Goal: Information Seeking & Learning: Learn about a topic

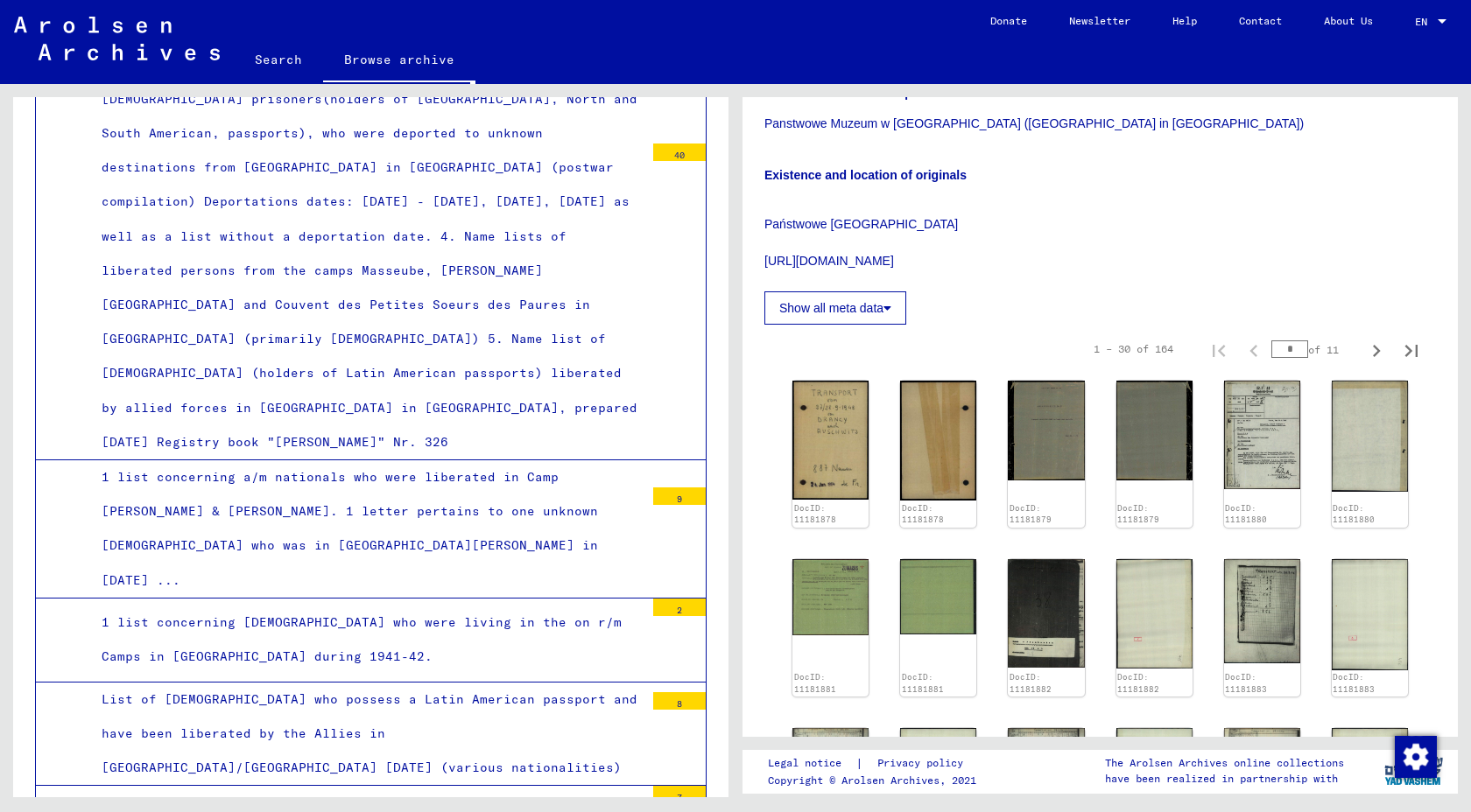
scroll to position [6263, 0]
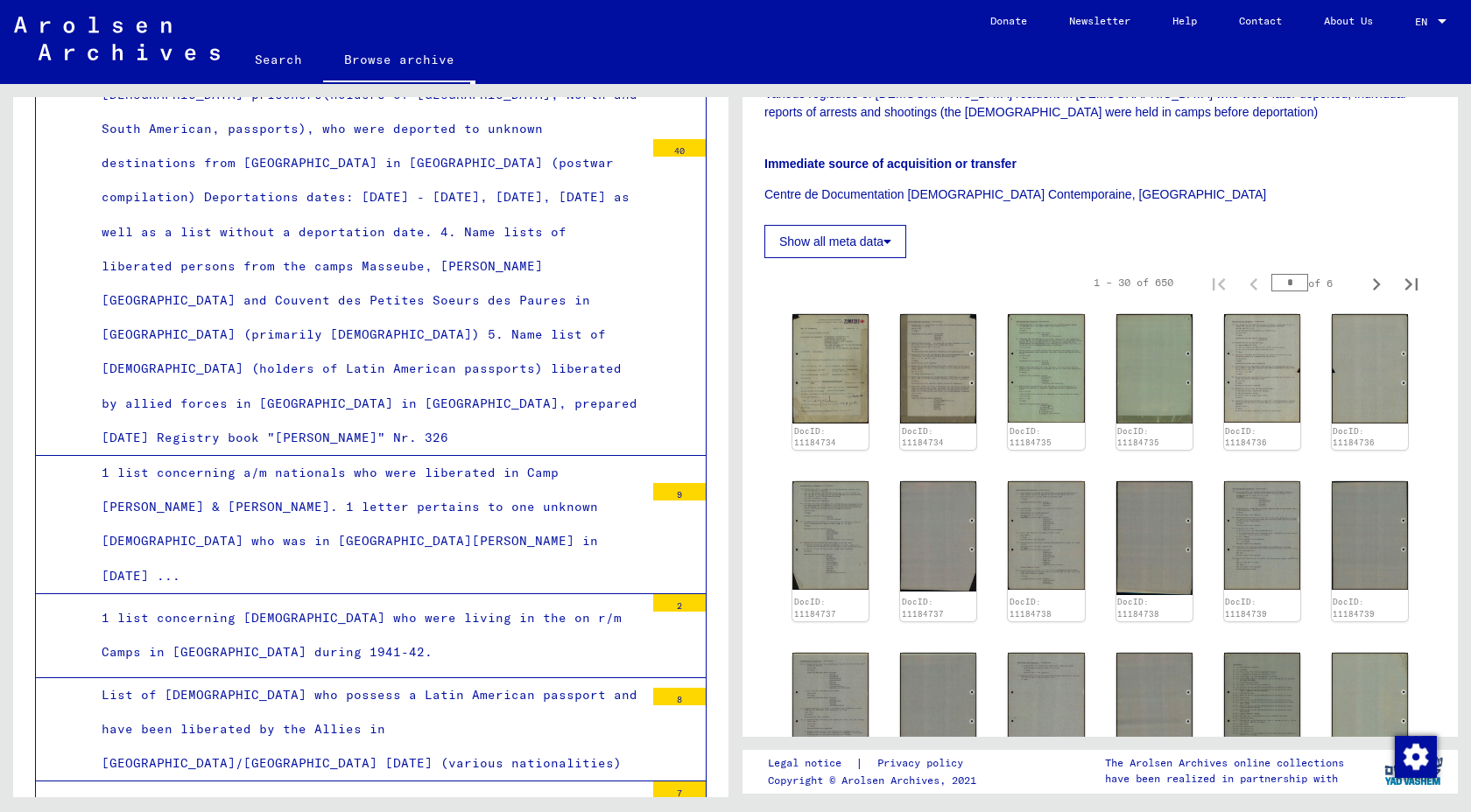
scroll to position [437, 0]
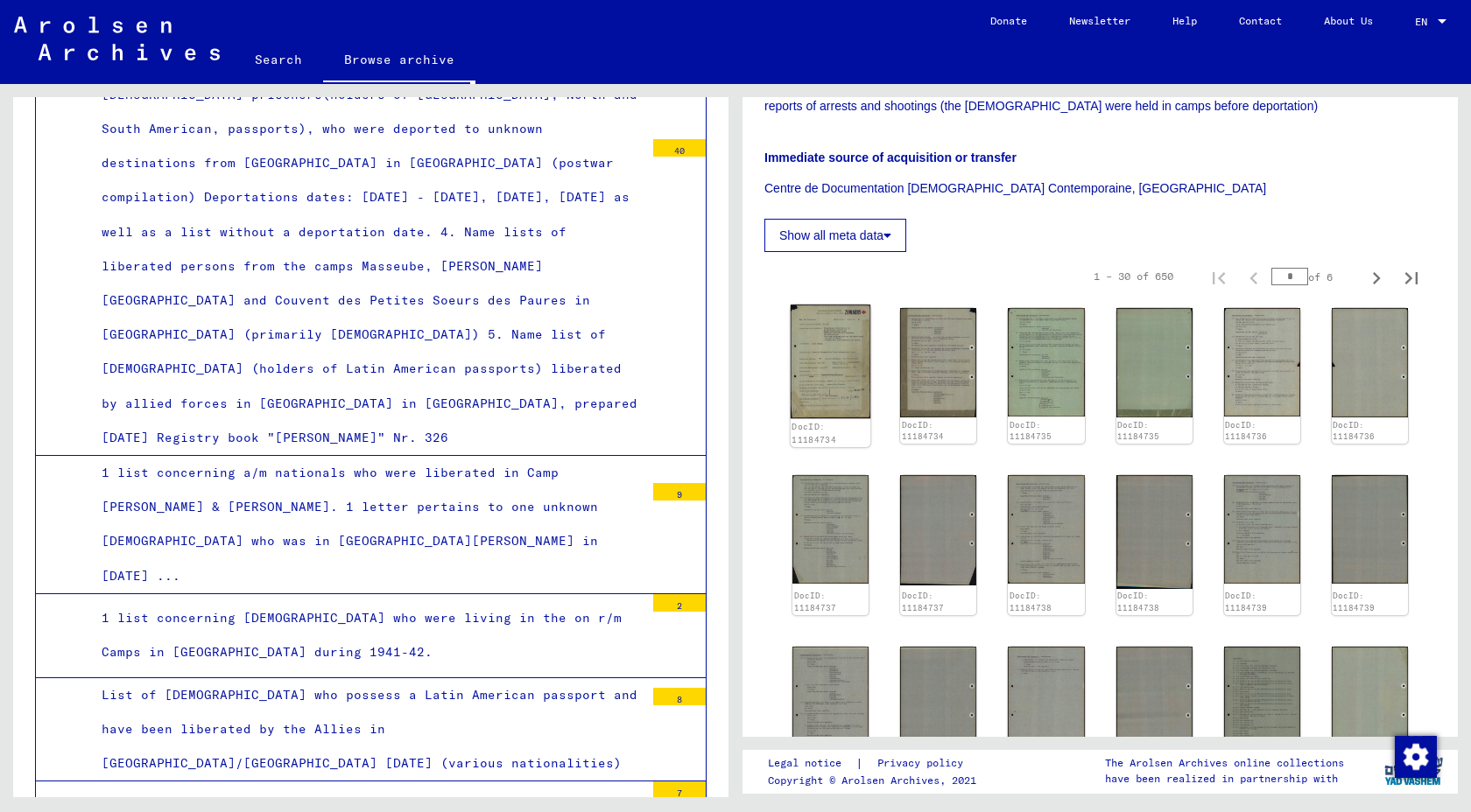
click at [823, 358] on img at bounding box center [830, 361] width 80 height 114
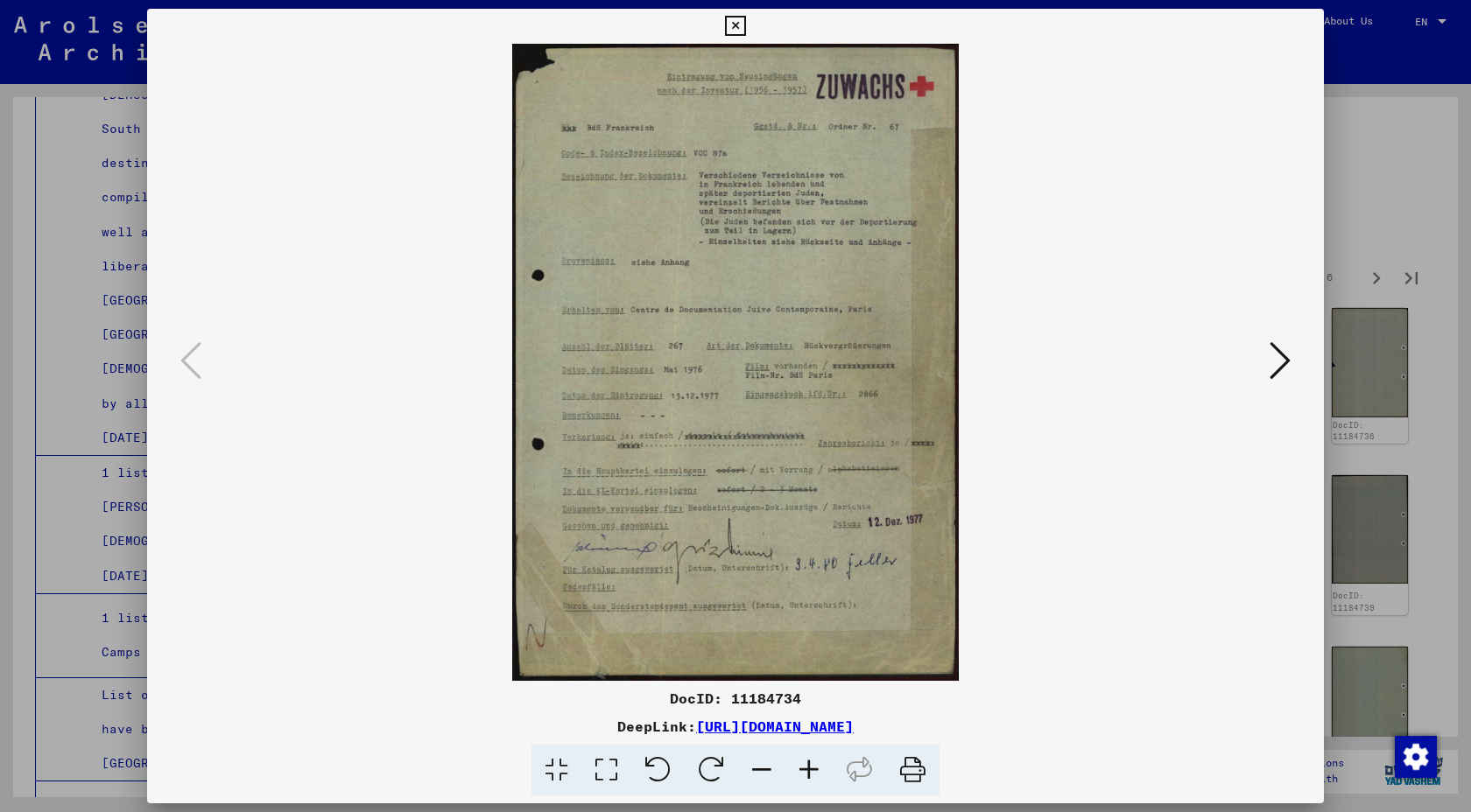
click at [1269, 358] on icon at bounding box center [1279, 360] width 21 height 42
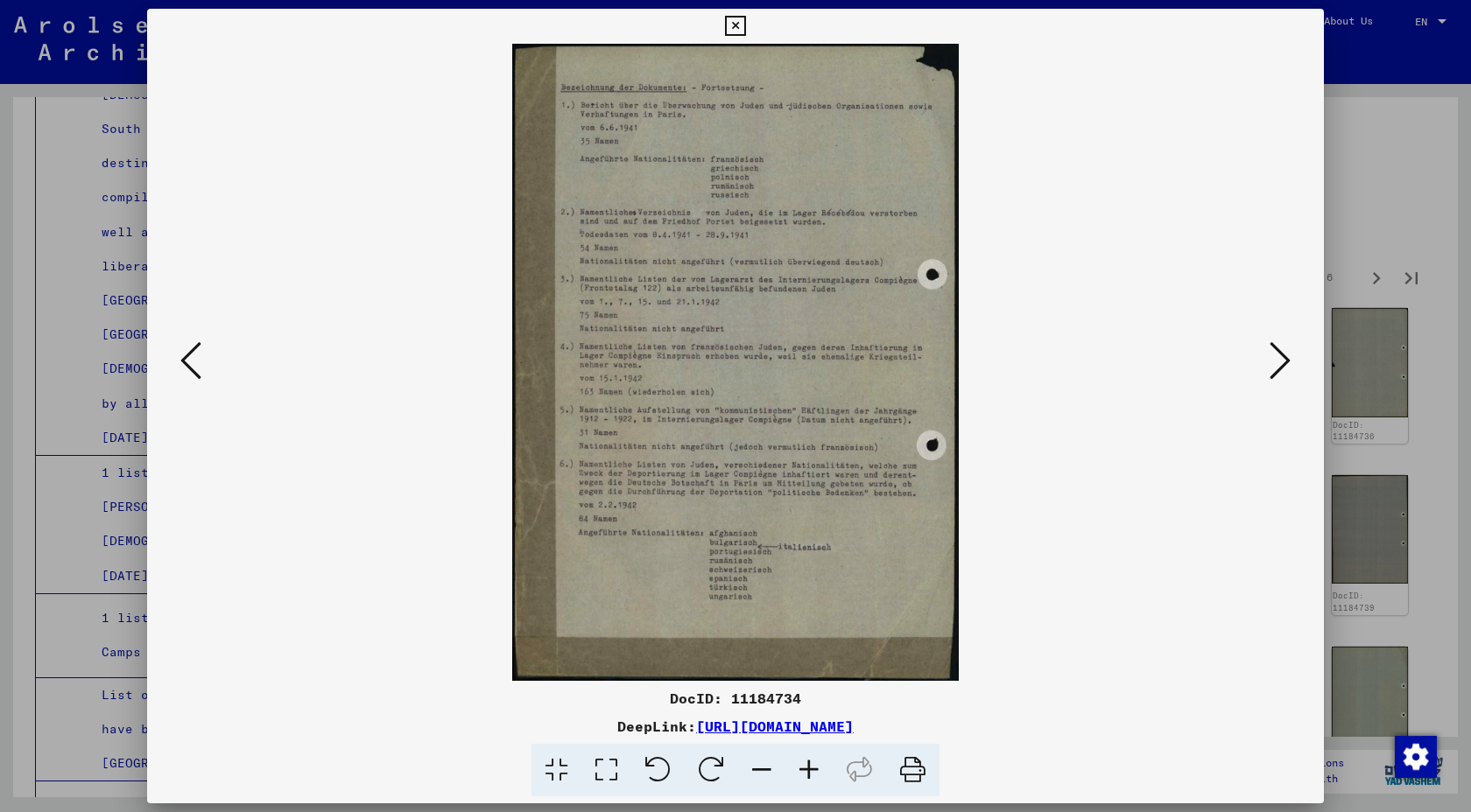
click at [1269, 358] on icon at bounding box center [1279, 360] width 21 height 42
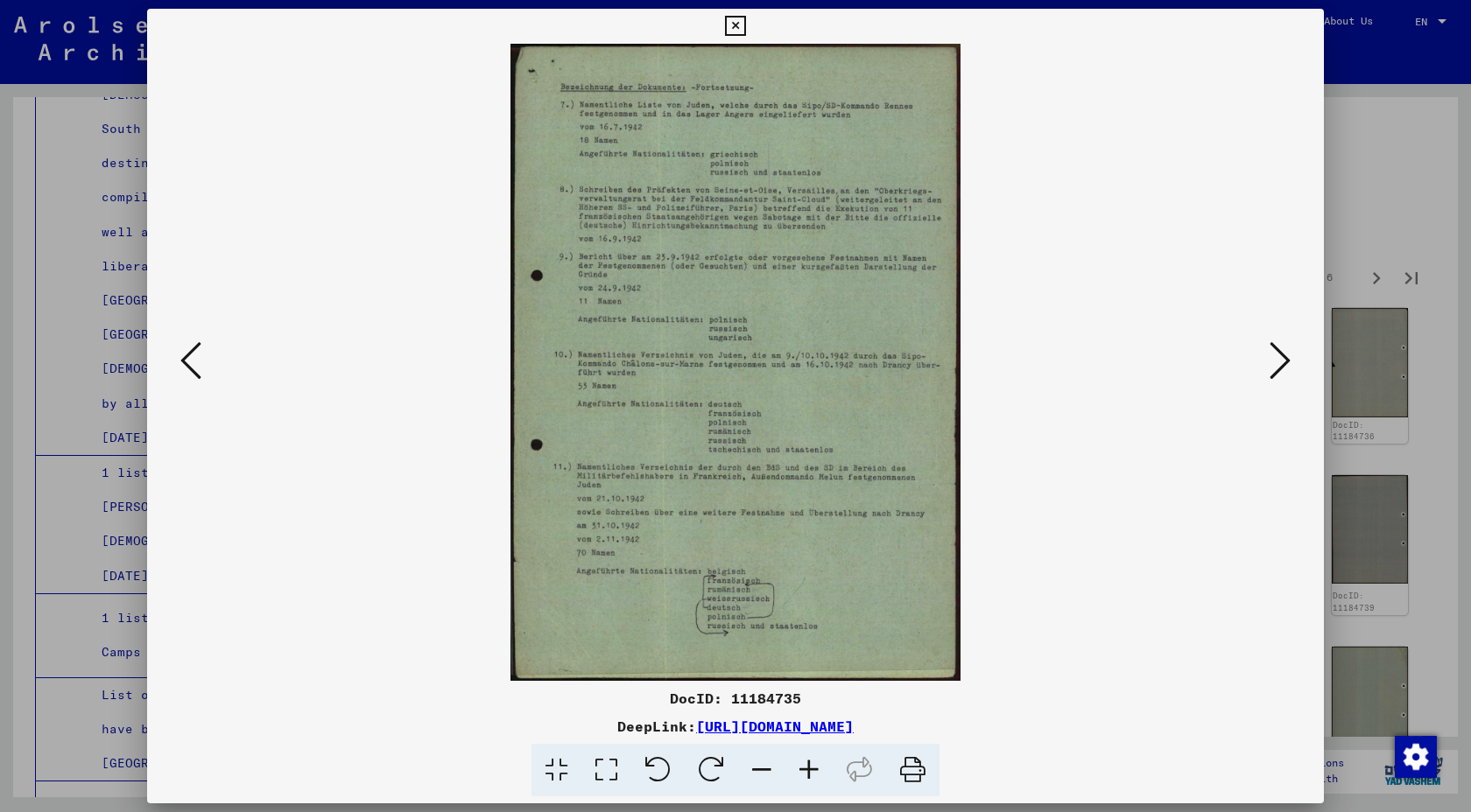
click at [1269, 358] on icon at bounding box center [1279, 360] width 21 height 42
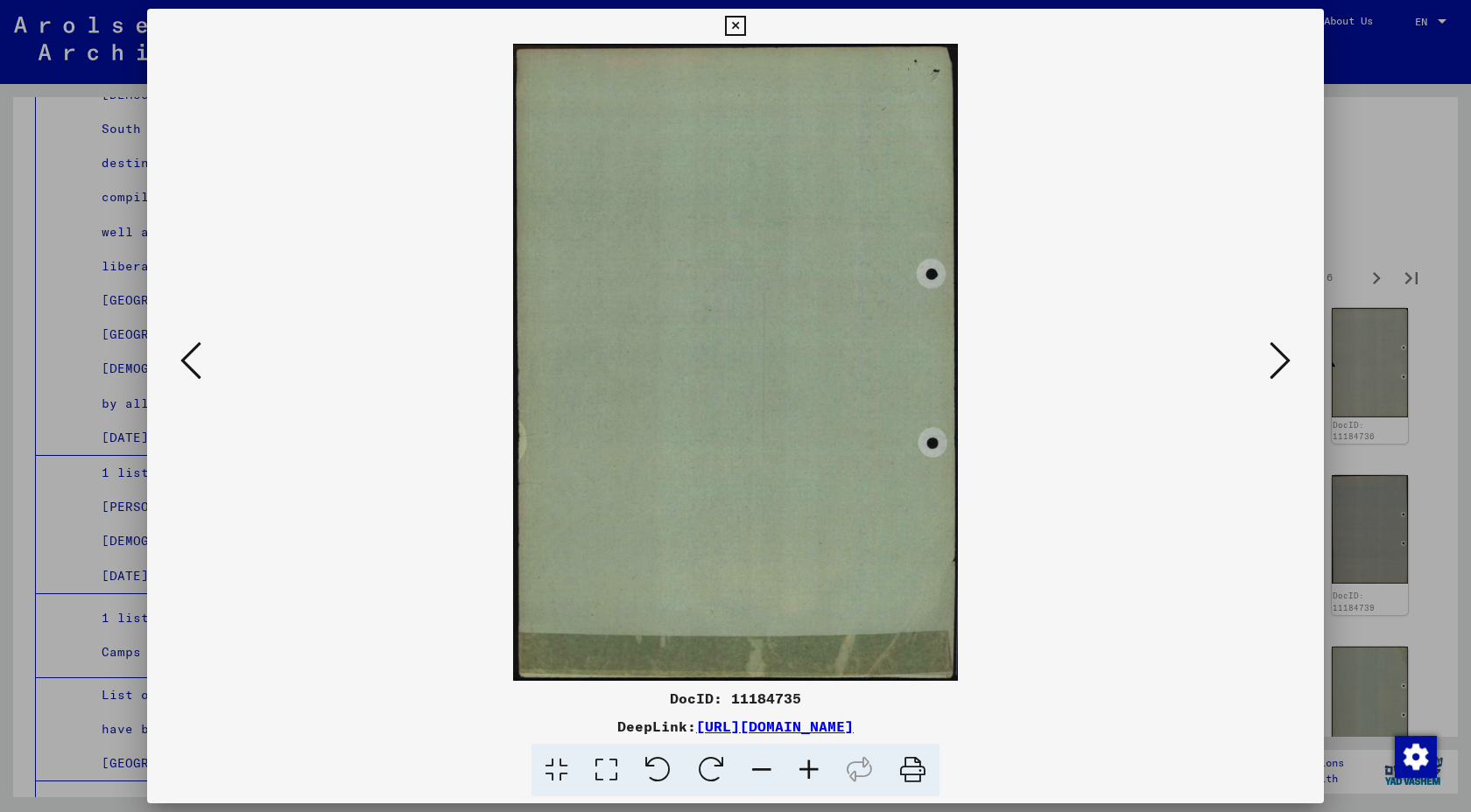
click at [1269, 358] on icon at bounding box center [1279, 360] width 21 height 42
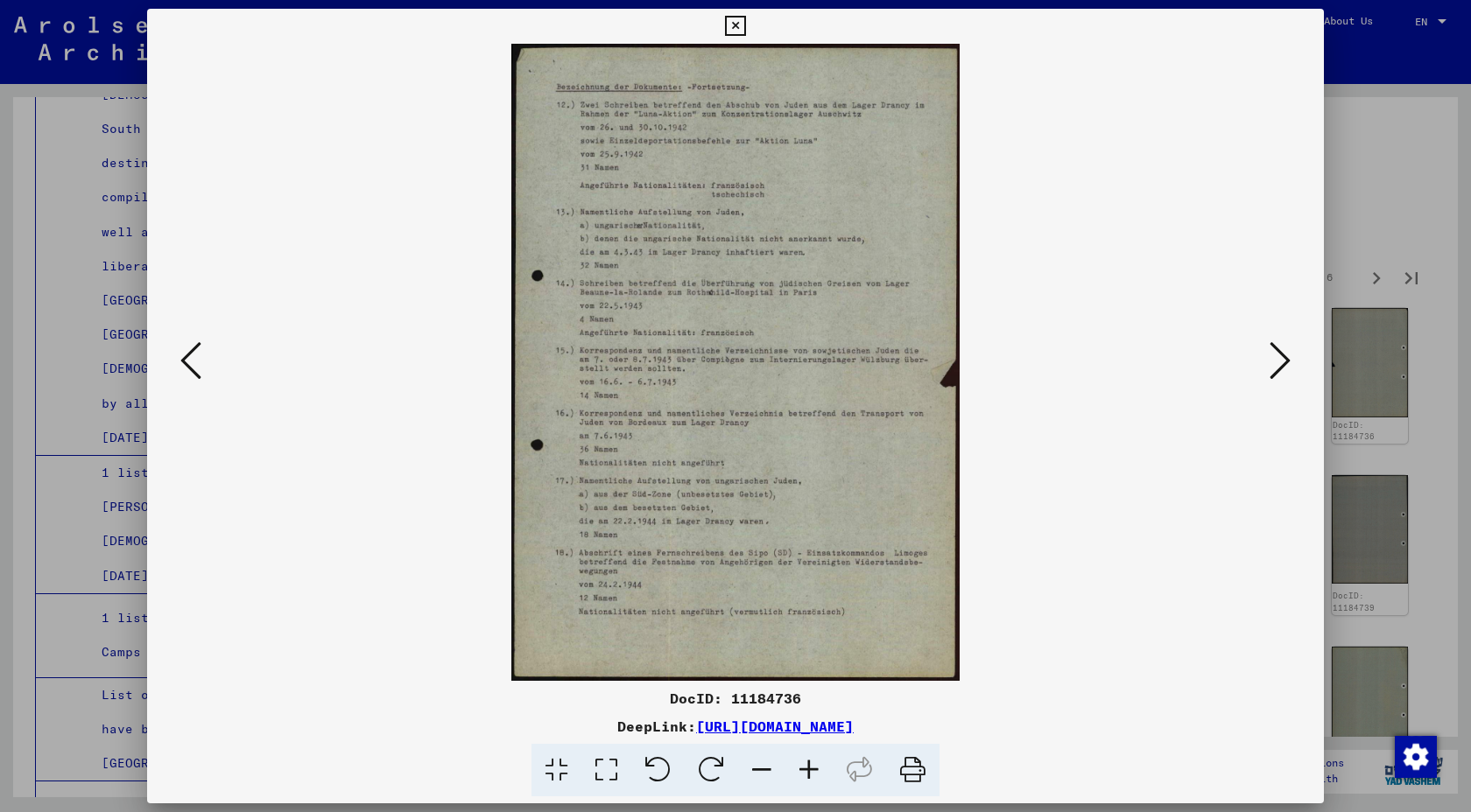
click at [1269, 358] on icon at bounding box center [1279, 360] width 21 height 42
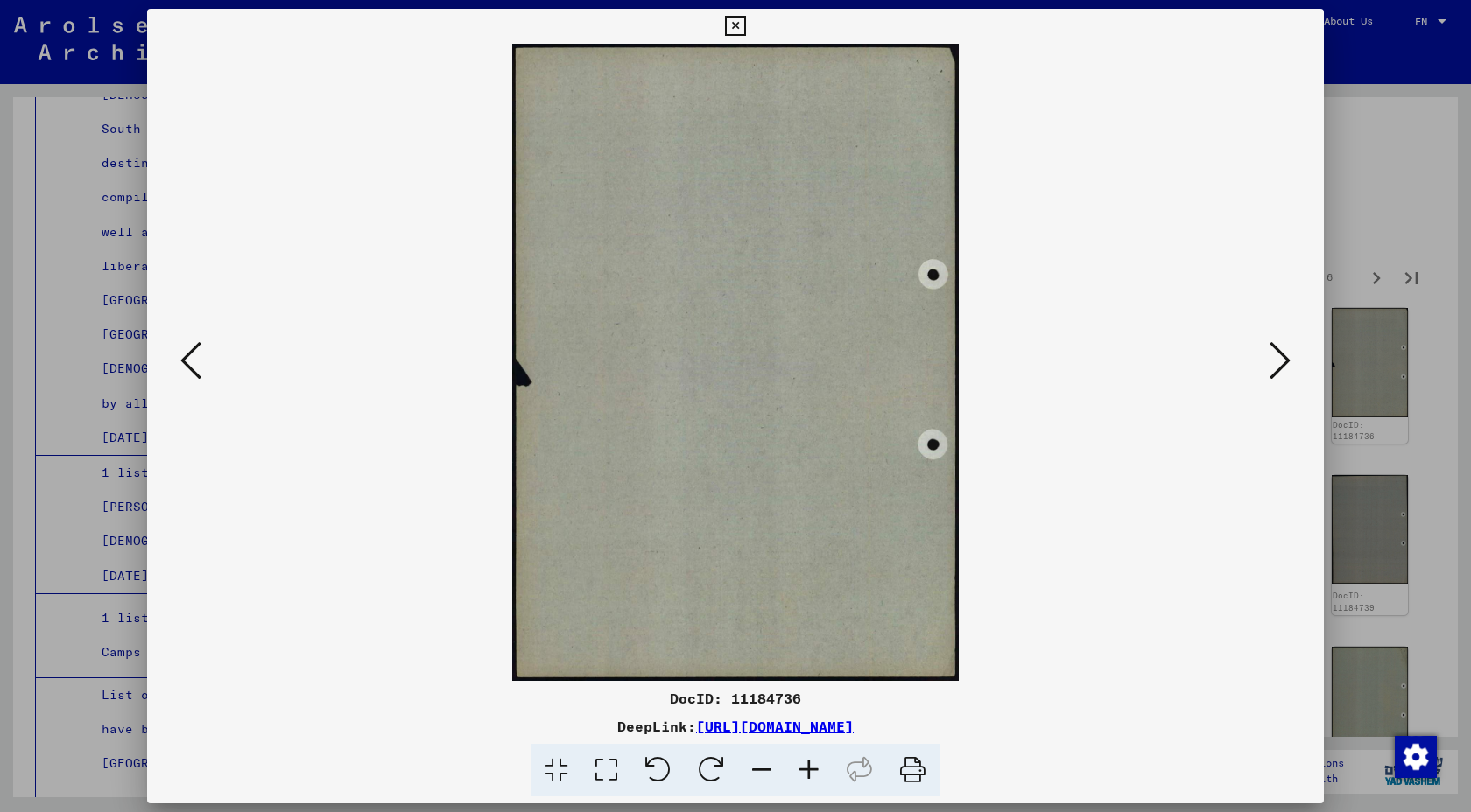
click at [1269, 358] on icon at bounding box center [1279, 360] width 21 height 42
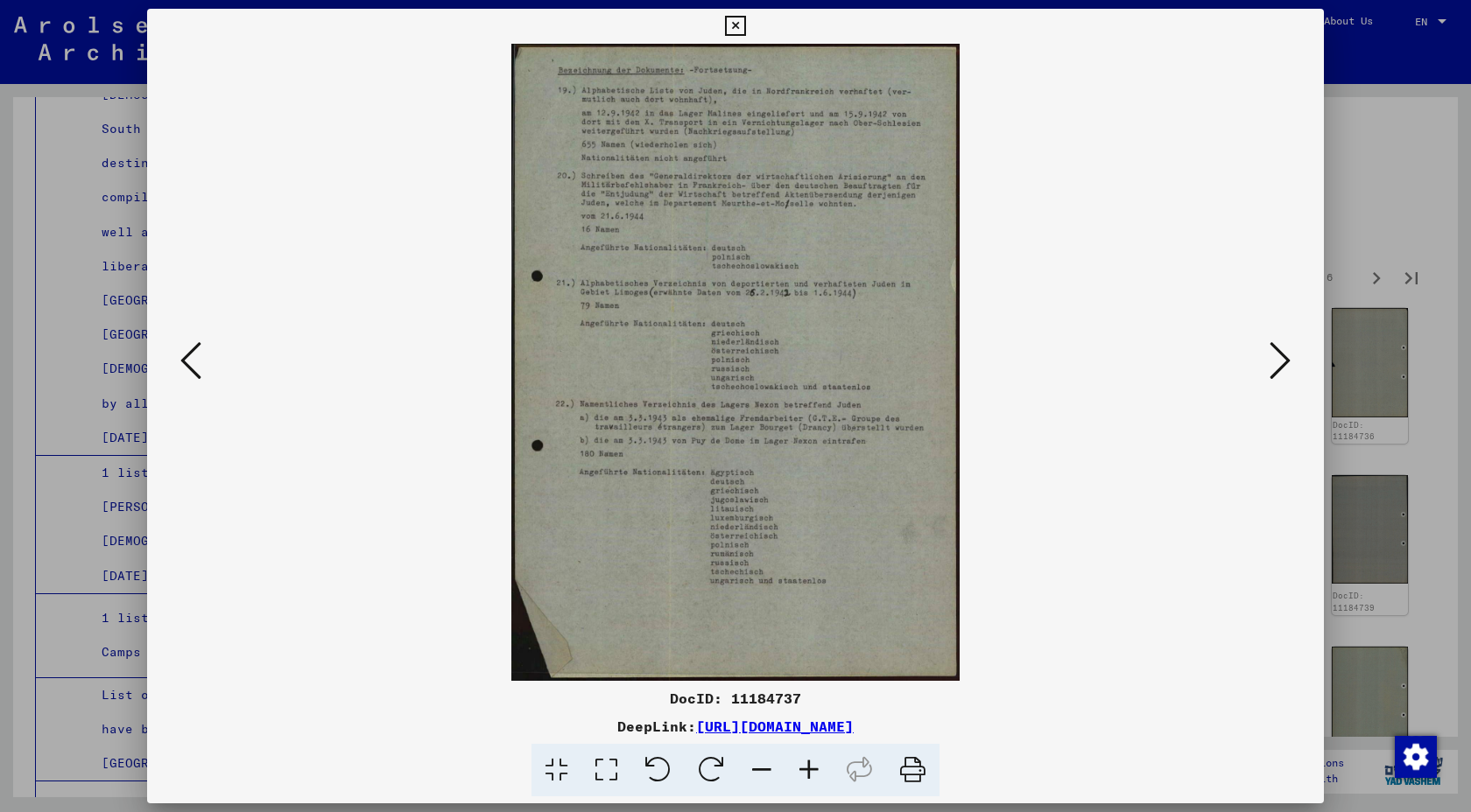
click at [1269, 358] on icon at bounding box center [1279, 360] width 21 height 42
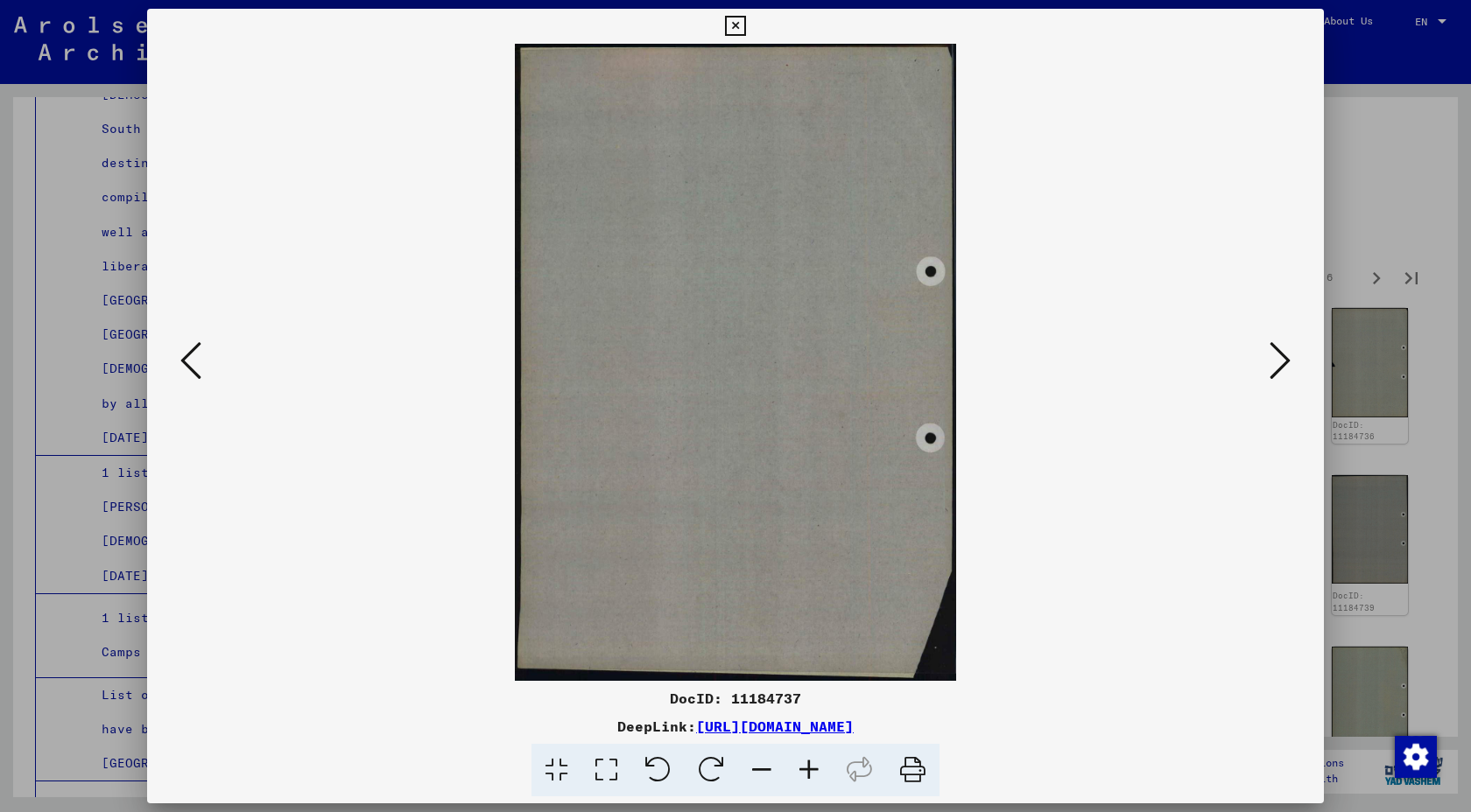
click at [1269, 358] on icon at bounding box center [1279, 360] width 21 height 42
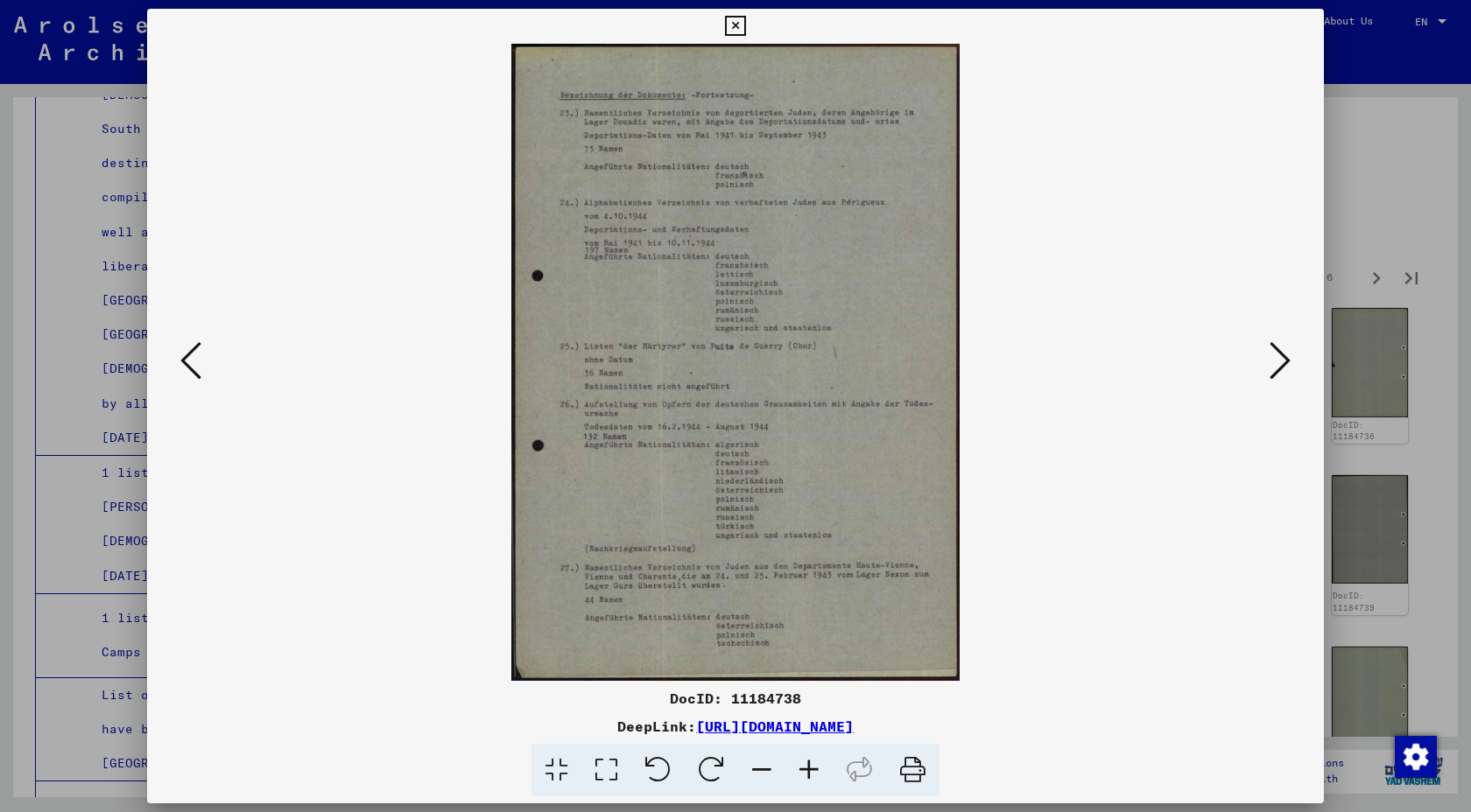
click at [744, 21] on icon at bounding box center [735, 25] width 20 height 21
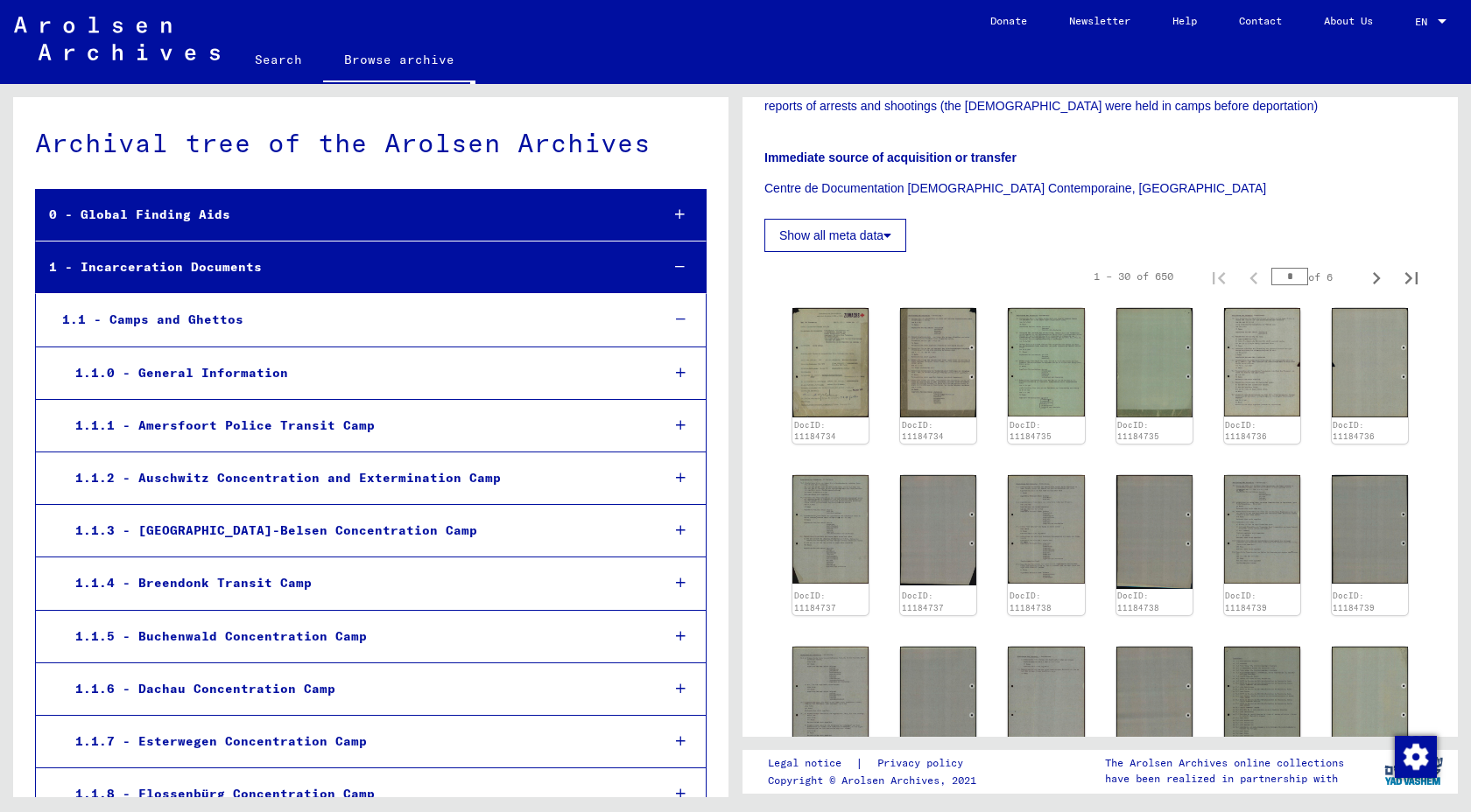
scroll to position [0, 0]
click at [212, 496] on div "1.1.2 - Auschwitz Concentration and Extermination Camp" at bounding box center [354, 479] width 584 height 34
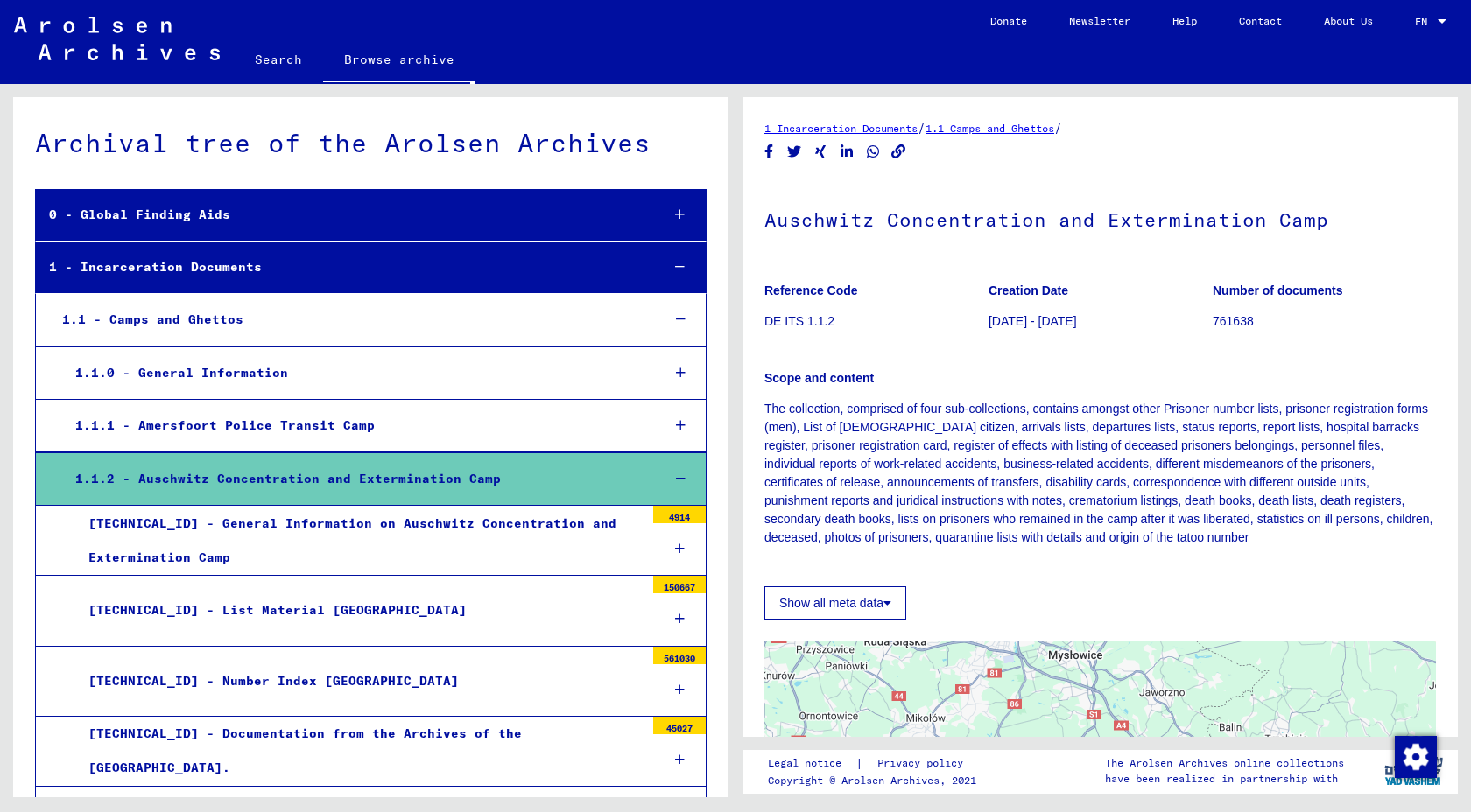
scroll to position [38, 0]
click at [1420, 618] on div "Show all meta data" at bounding box center [1100, 598] width 672 height 42
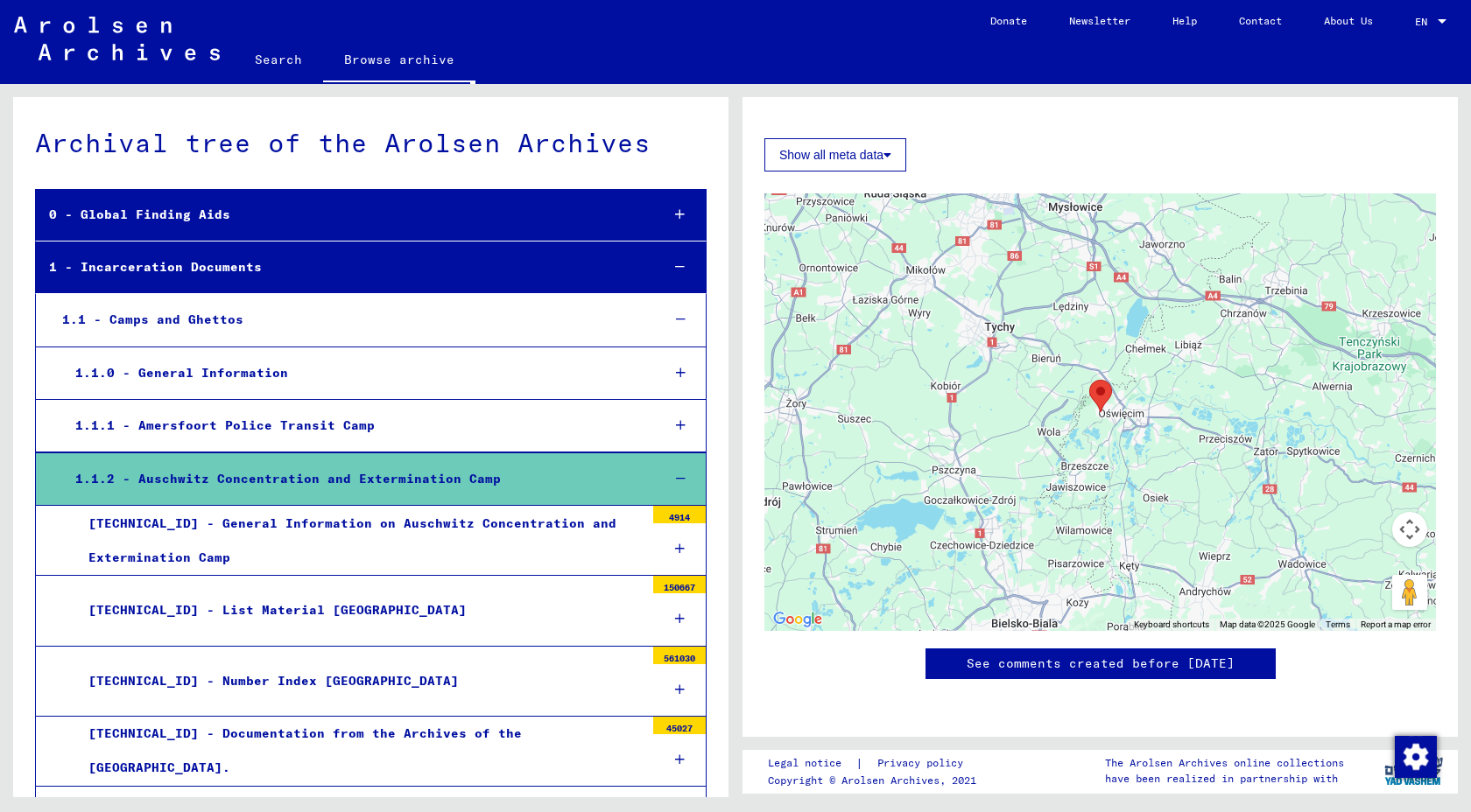
scroll to position [467, 0]
click at [1089, 380] on area "Auschwitz Concentration and Extermination Camp" at bounding box center [1089, 380] width 0 height 0
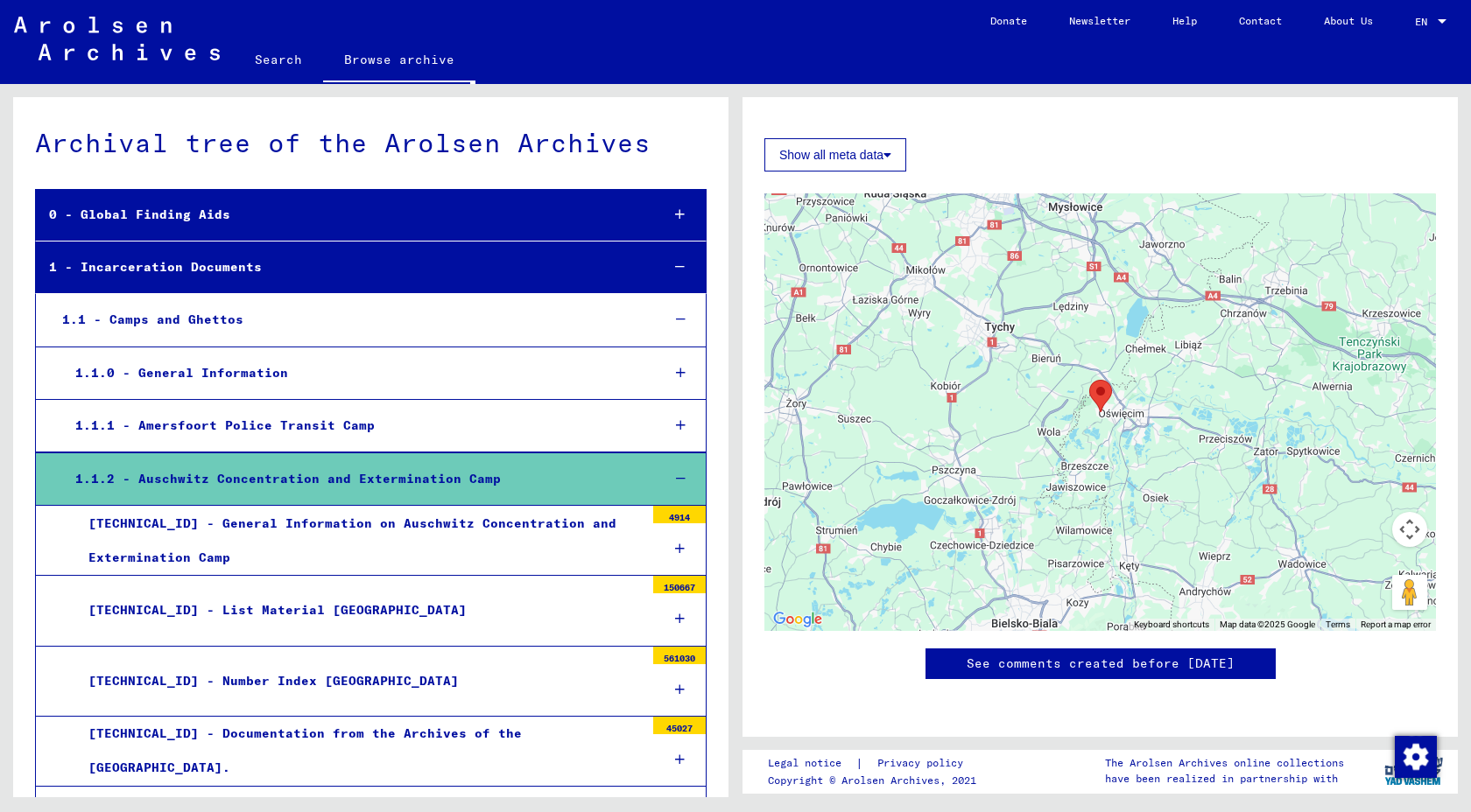
click at [1089, 380] on area "Auschwitz Concentration and Extermination Camp" at bounding box center [1089, 380] width 0 height 0
click at [1415, 525] on button "Map camera controls" at bounding box center [1409, 529] width 35 height 35
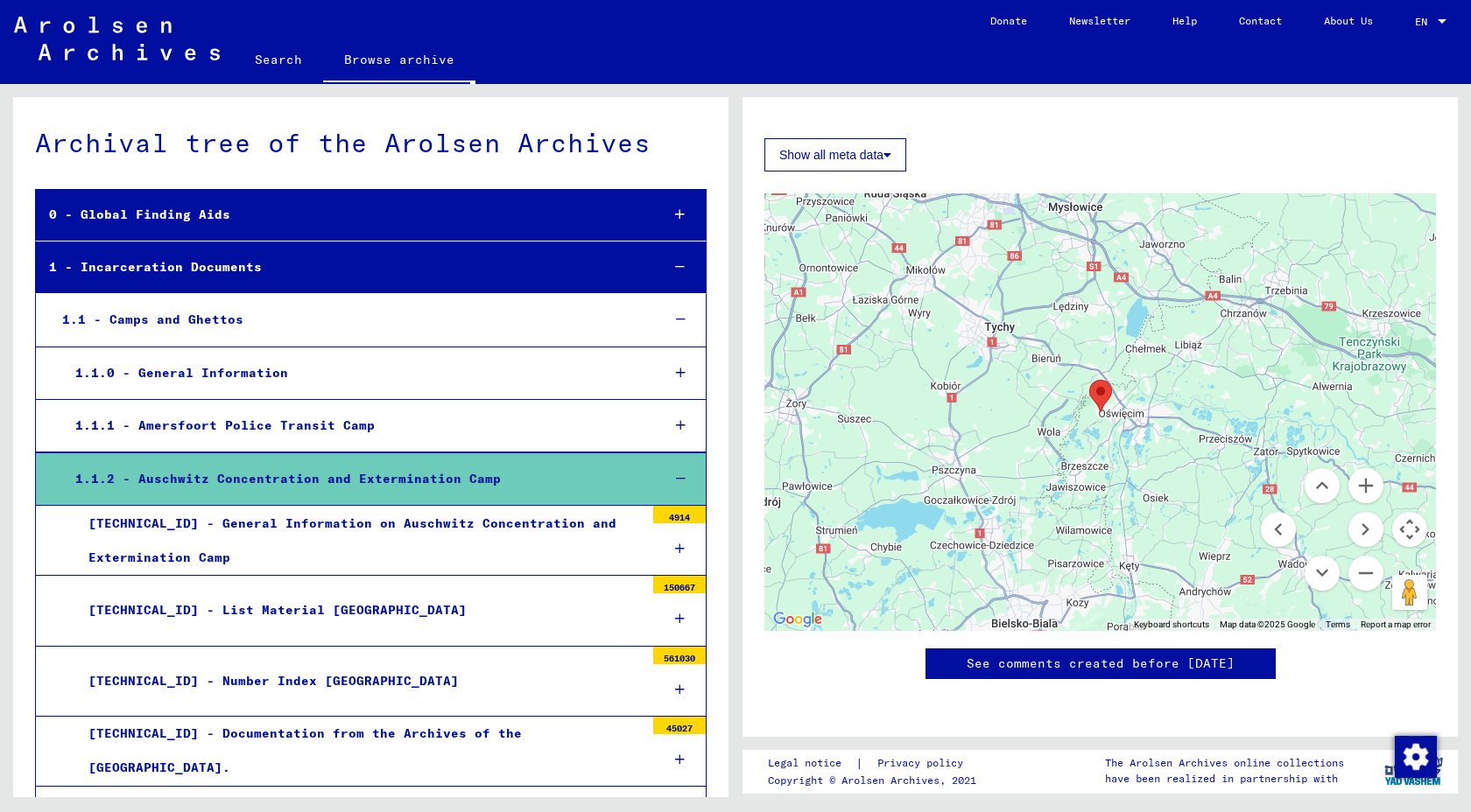
click at [1415, 525] on button "Map camera controls" at bounding box center [1409, 529] width 35 height 35
